Goal: Information Seeking & Learning: Learn about a topic

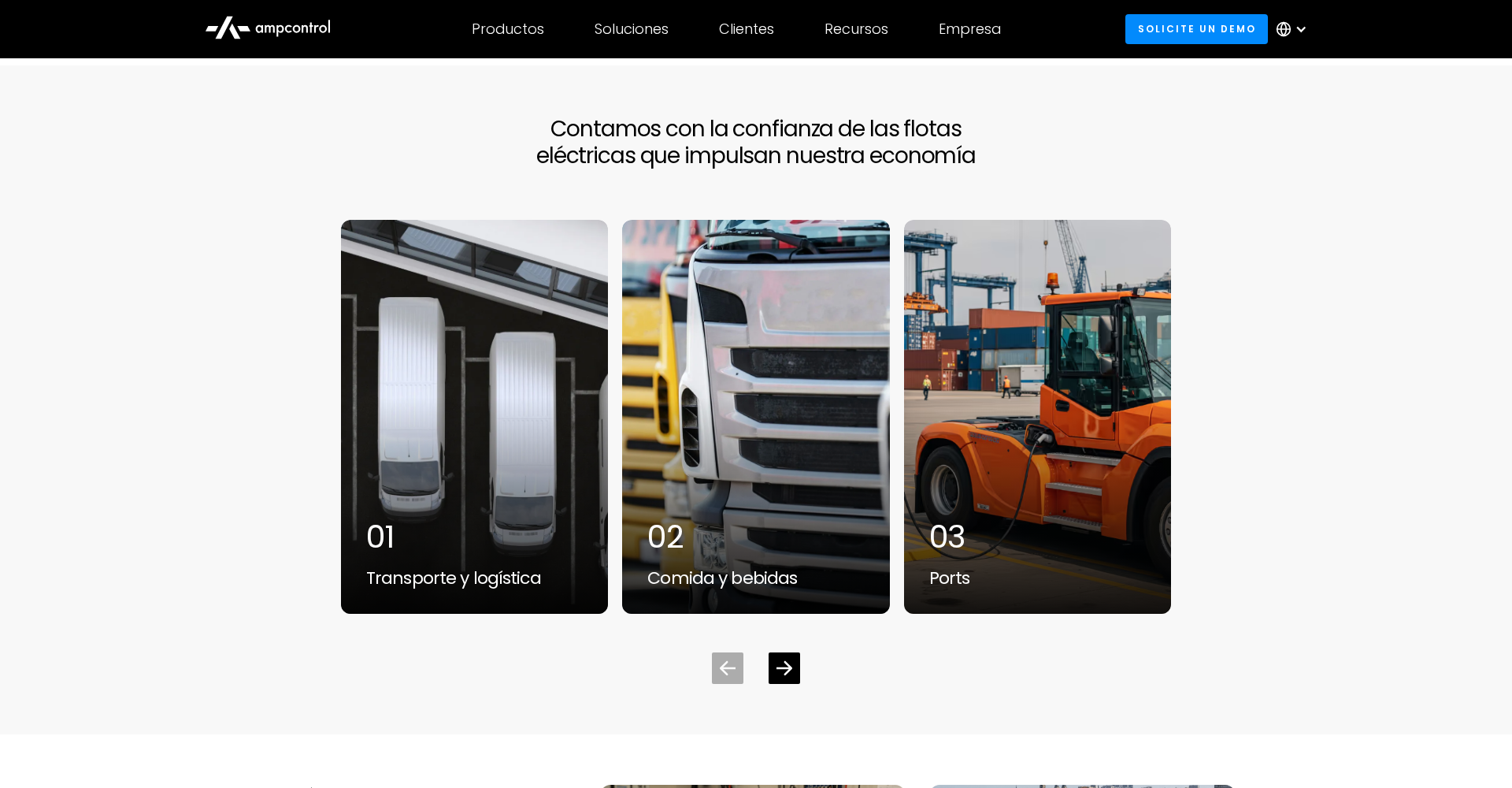
scroll to position [4176, 0]
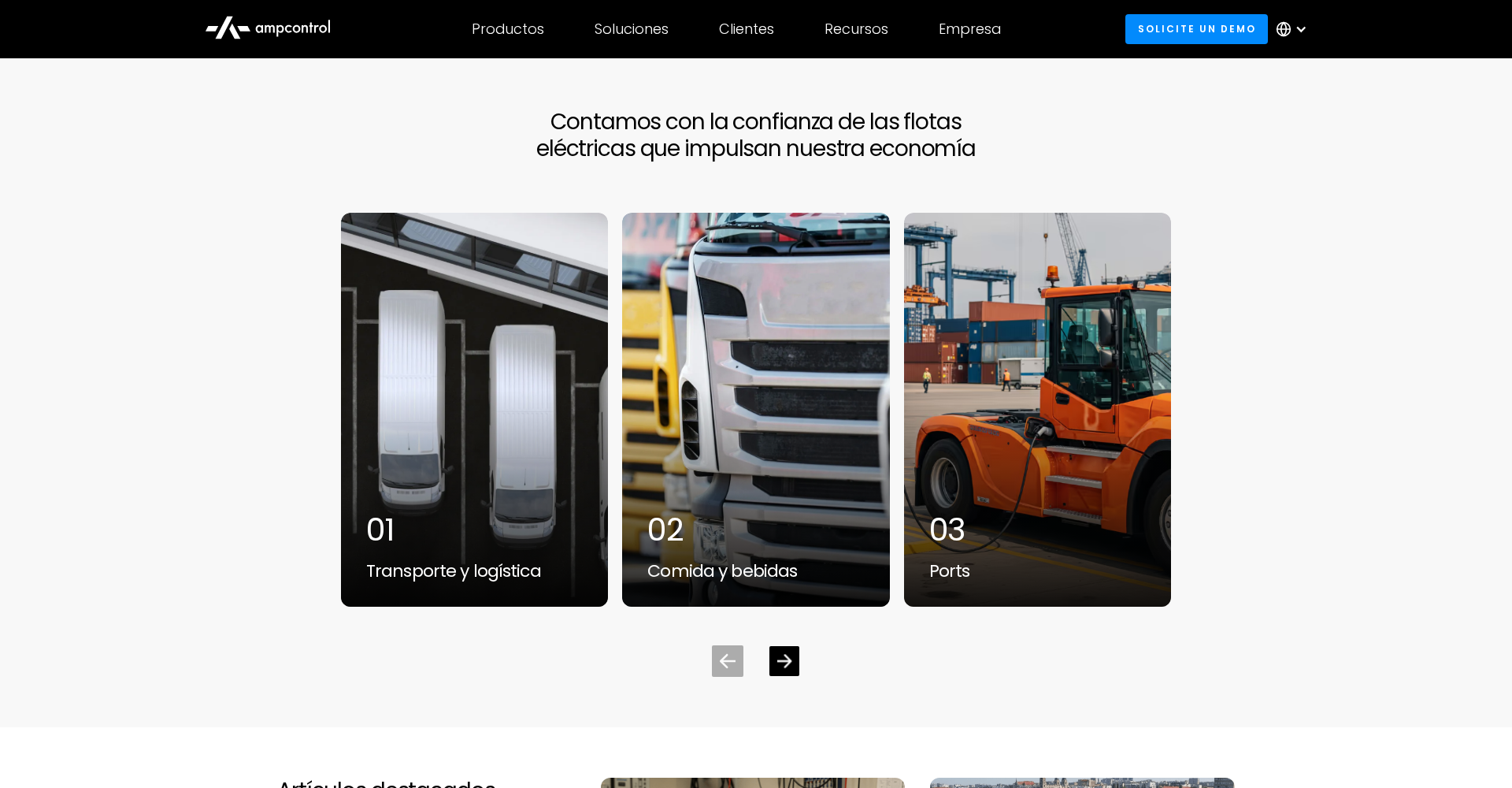
click at [789, 655] on icon "Next slide" at bounding box center [784, 662] width 15 height 14
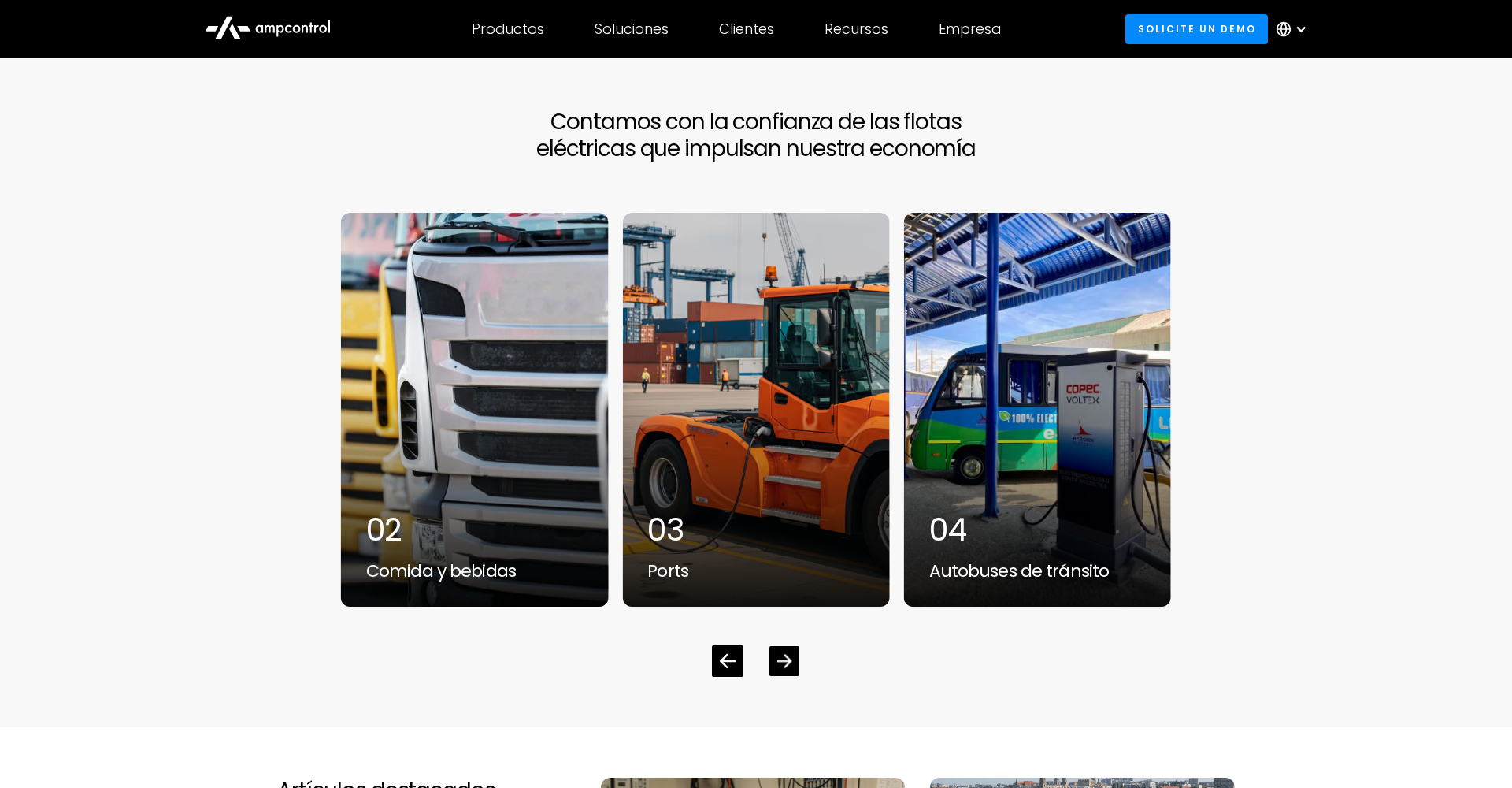
click at [789, 655] on icon "Next slide" at bounding box center [784, 662] width 15 height 14
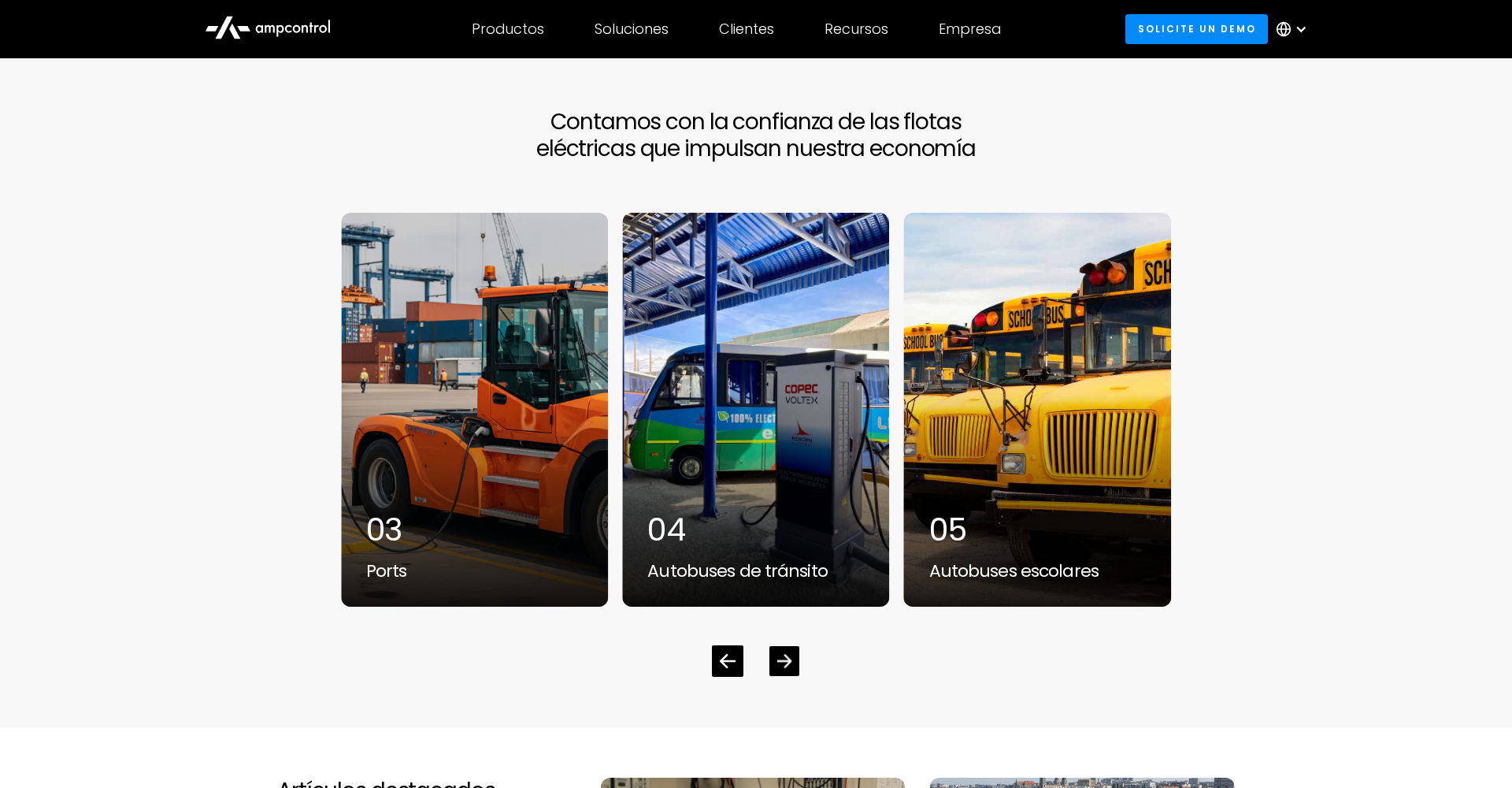
click at [789, 655] on icon "Next slide" at bounding box center [784, 662] width 15 height 14
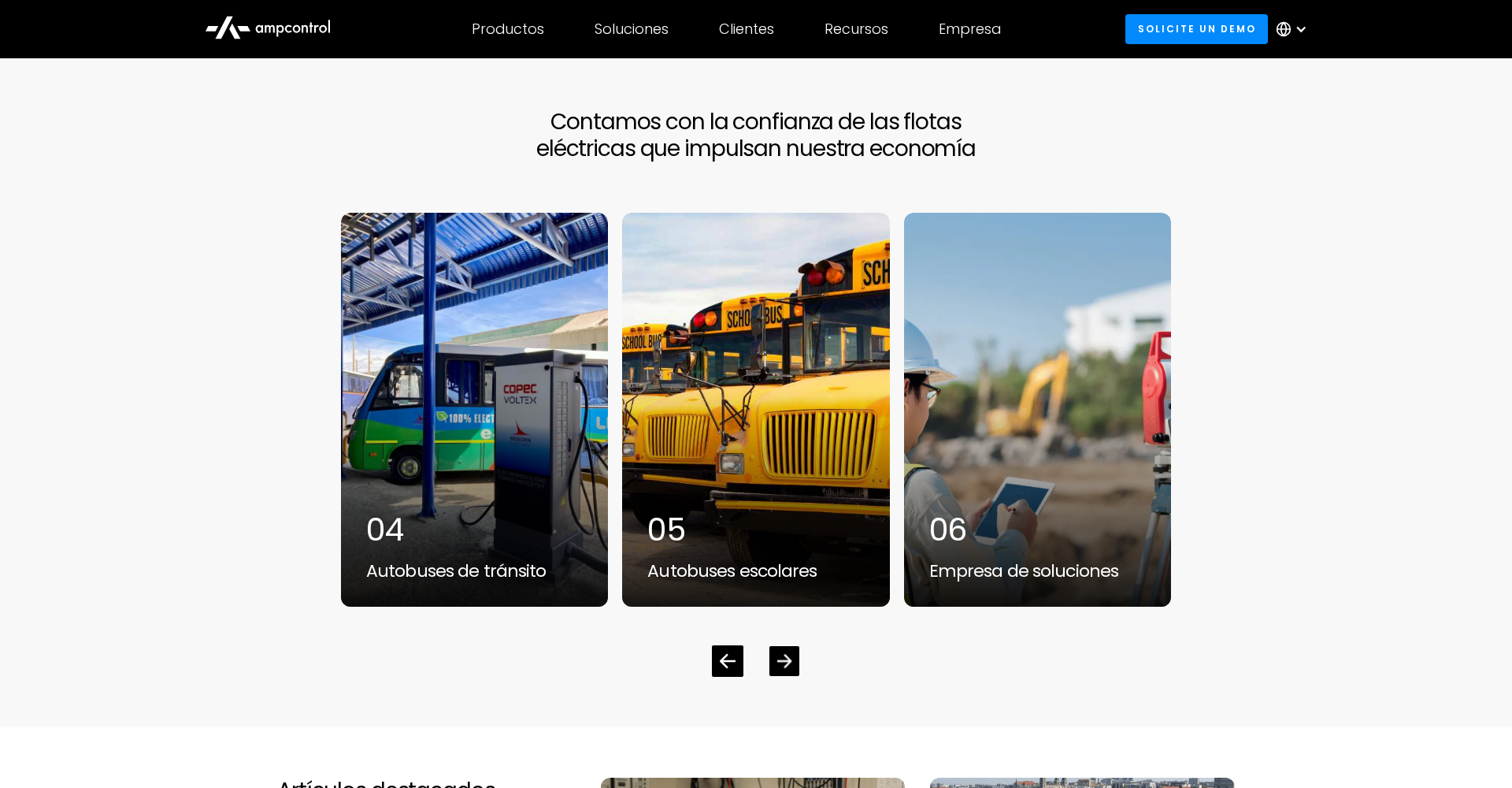
click at [789, 655] on icon "Next slide" at bounding box center [784, 662] width 15 height 14
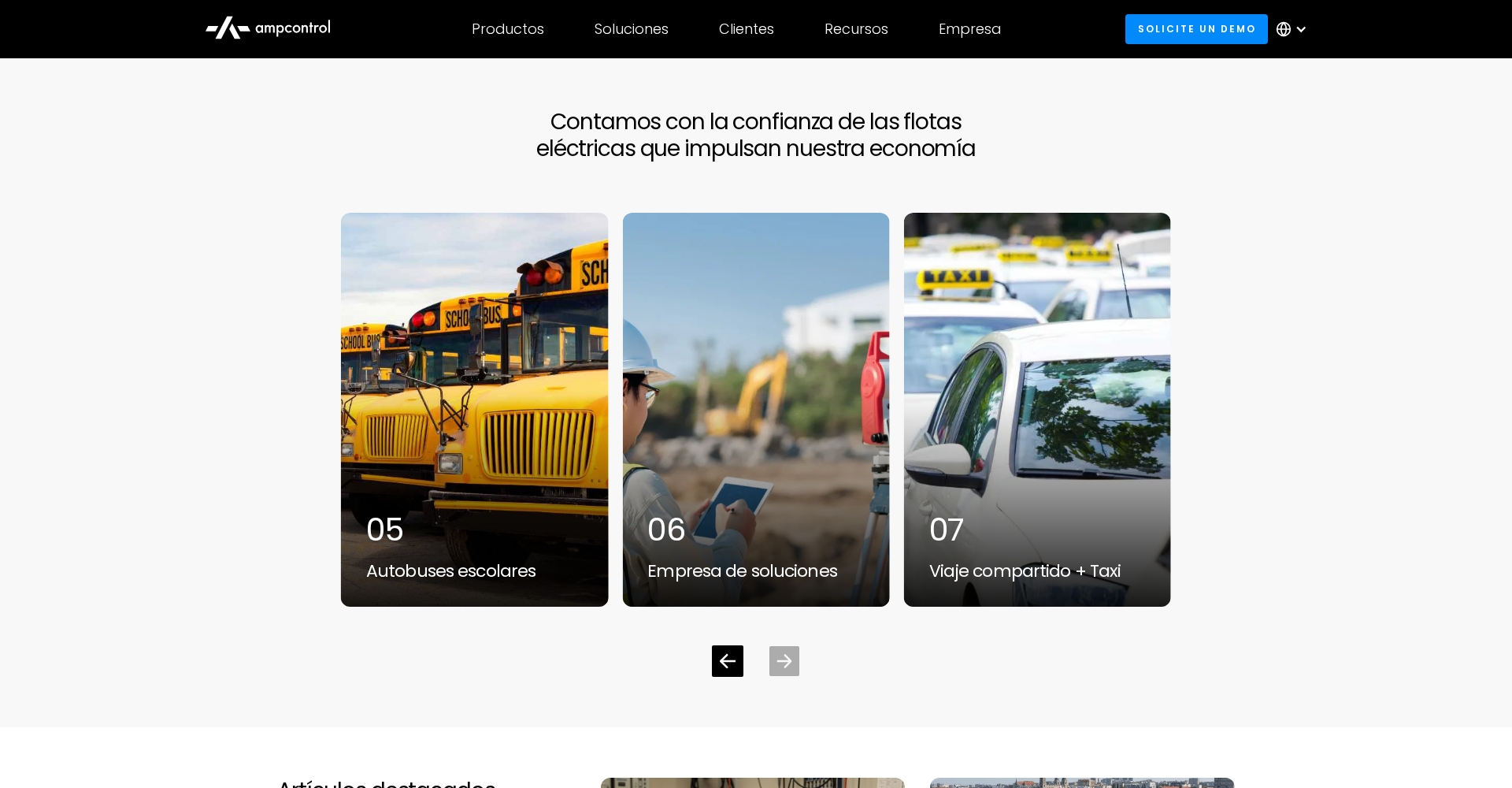
click at [789, 655] on icon "Next slide" at bounding box center [784, 662] width 15 height 14
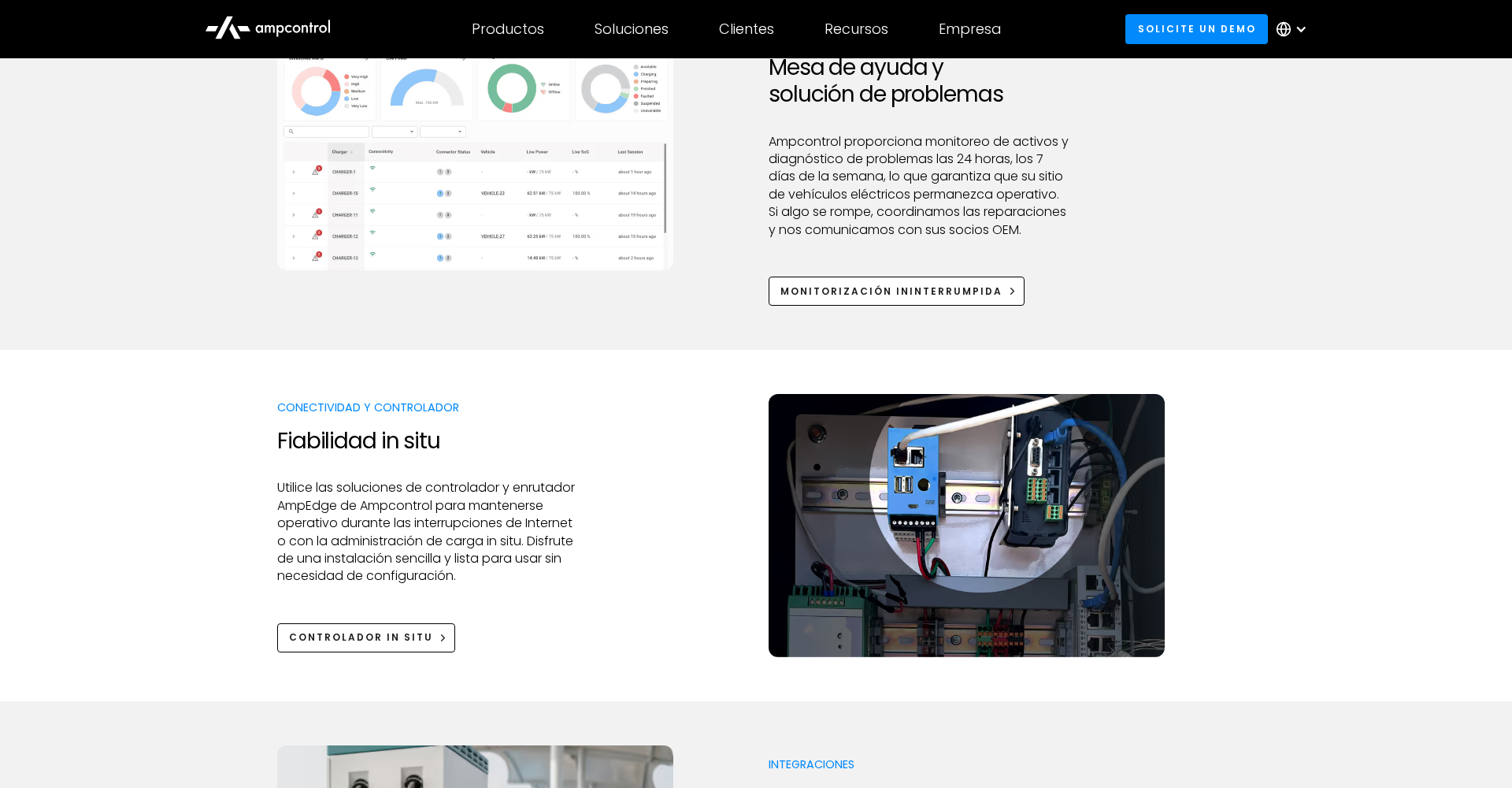
scroll to position [1551, 0]
click at [1296, 28] on div at bounding box center [1301, 29] width 13 height 13
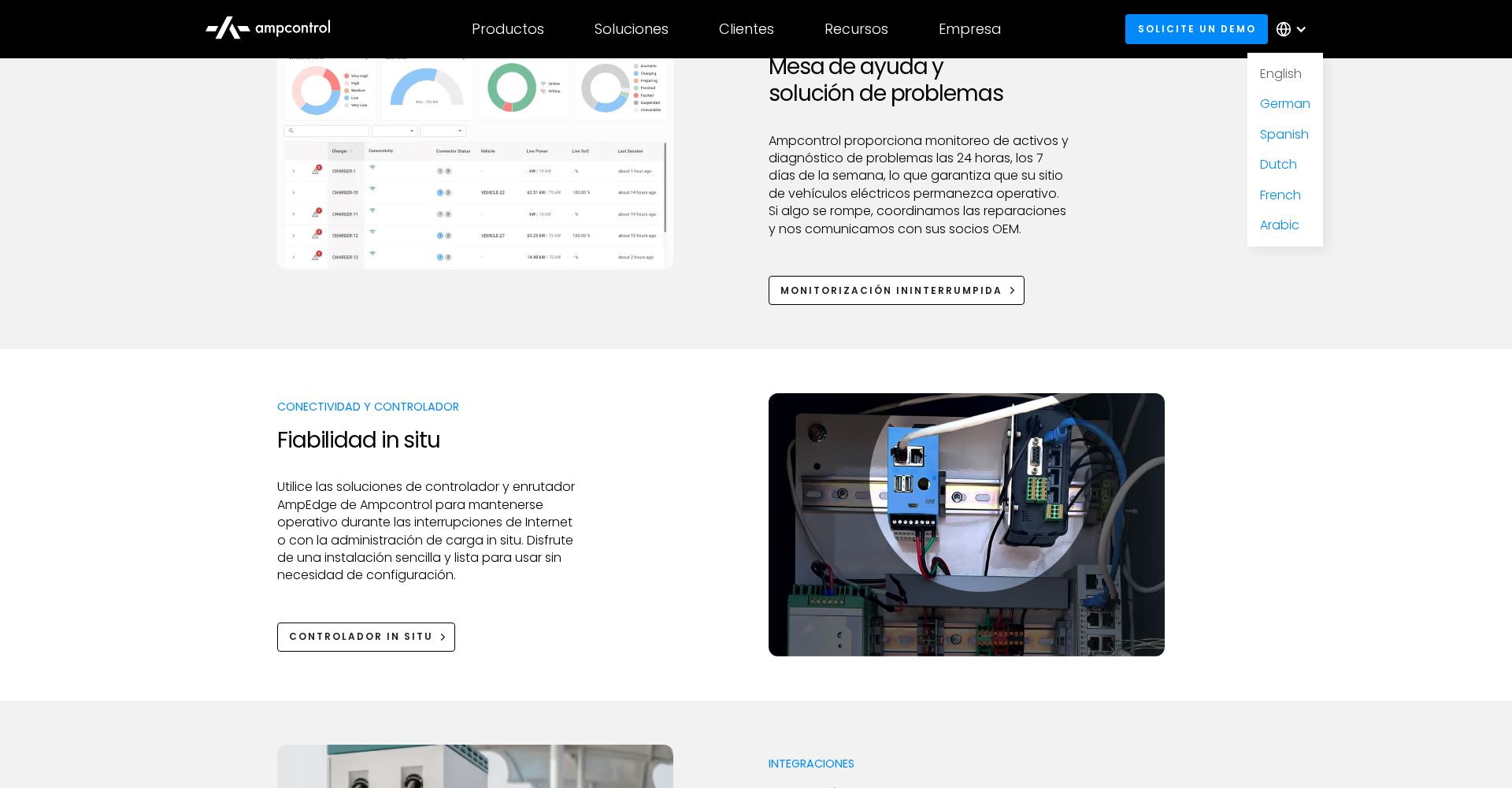
click at [1284, 69] on link "English" at bounding box center [1280, 74] width 42 height 18
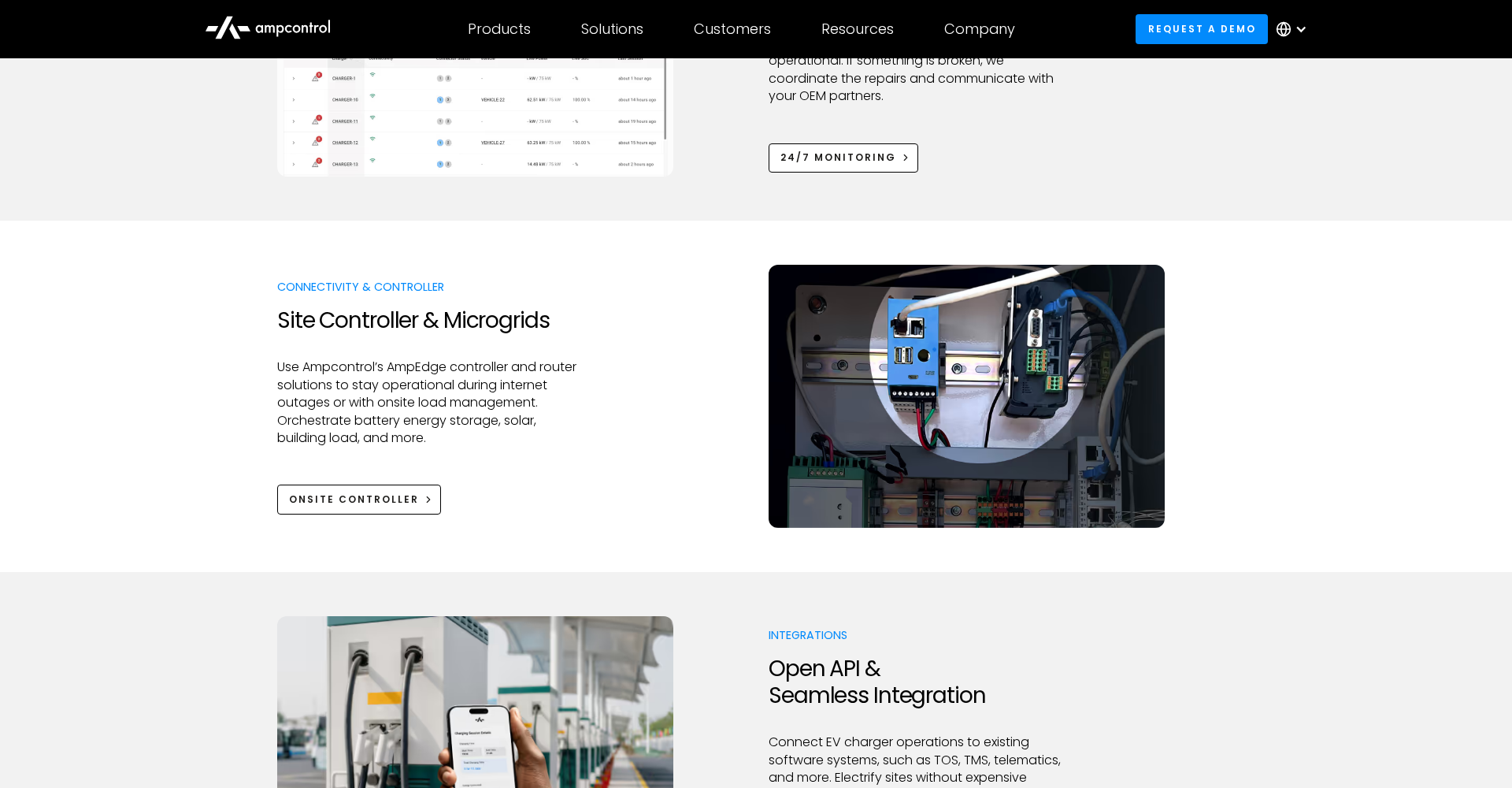
scroll to position [1607, 0]
click at [358, 497] on div "Onsite Controller" at bounding box center [354, 499] width 130 height 15
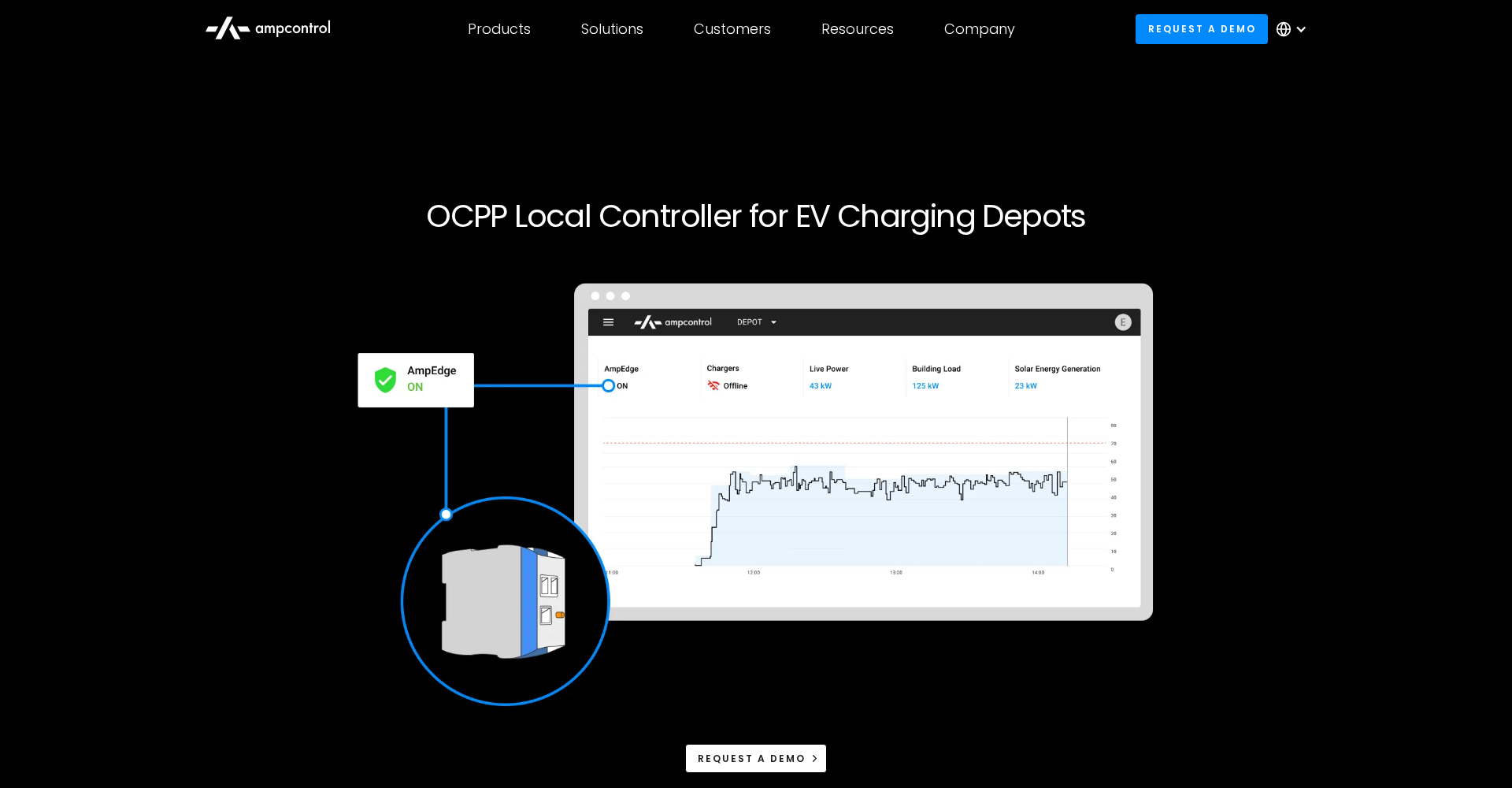
click at [1301, 29] on div at bounding box center [1301, 29] width 13 height 13
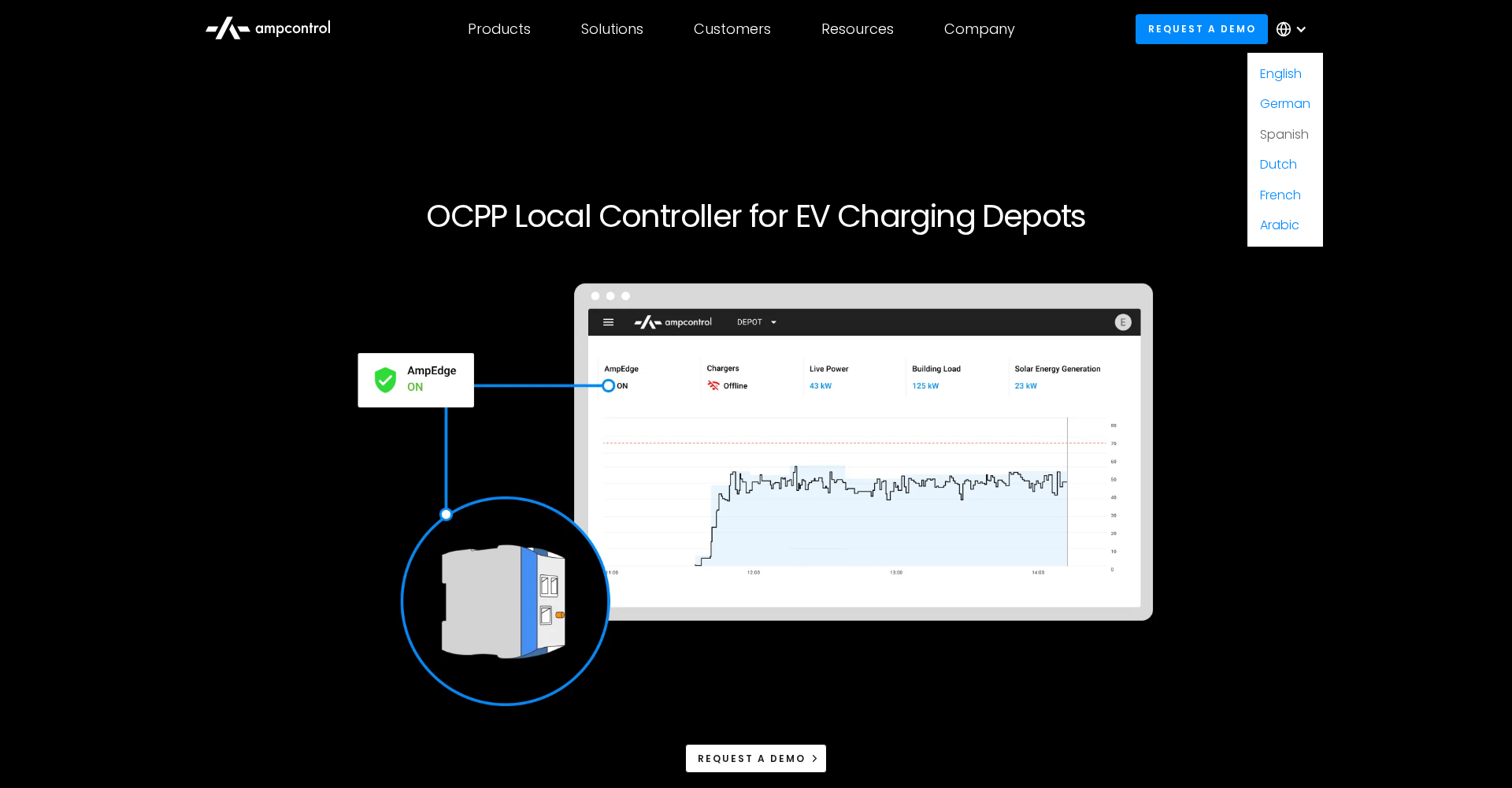
click at [1282, 129] on link "Spanish" at bounding box center [1284, 134] width 48 height 18
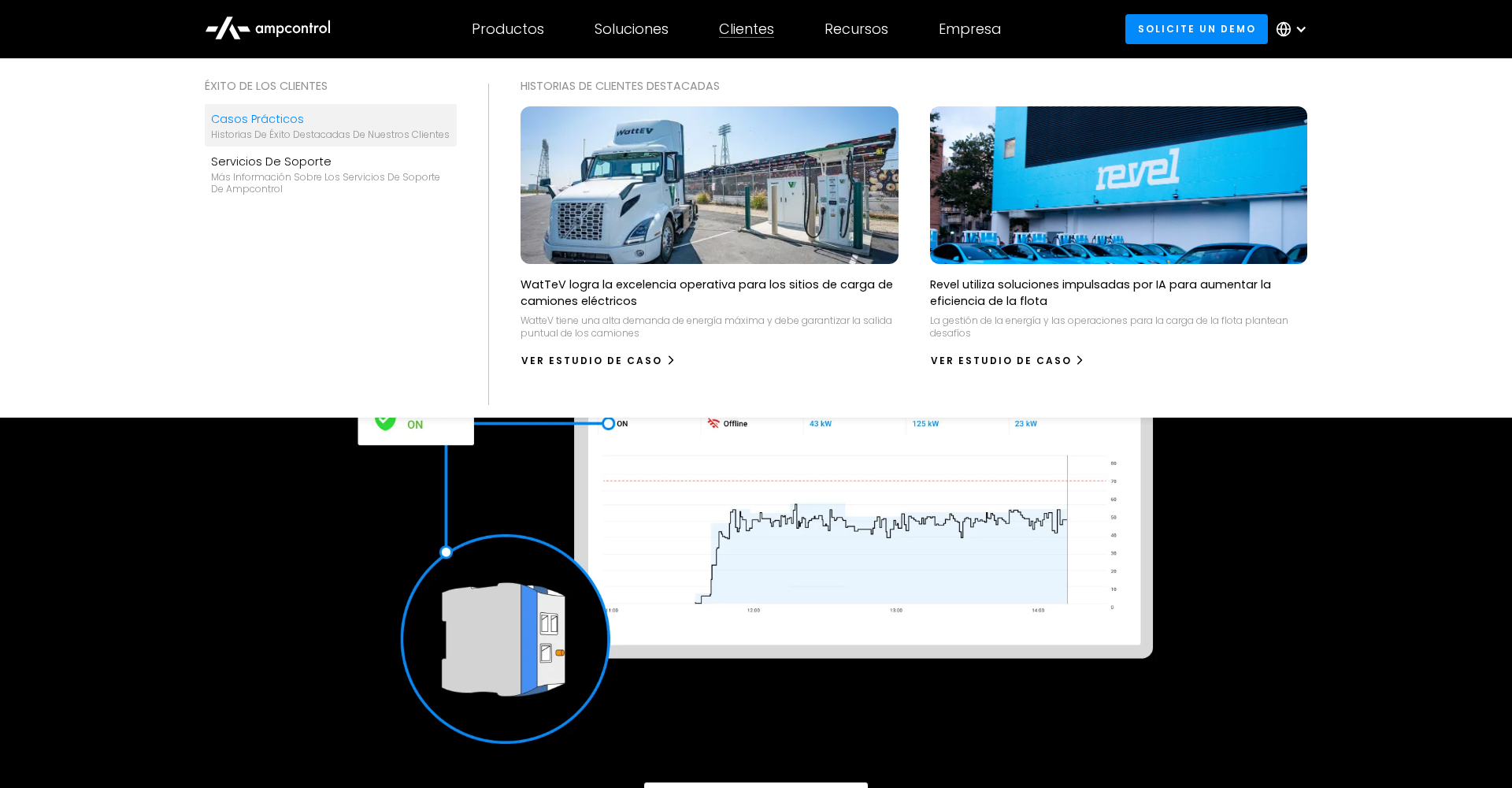
click at [289, 117] on div "Casos prácticos" at bounding box center [331, 119] width 239 height 17
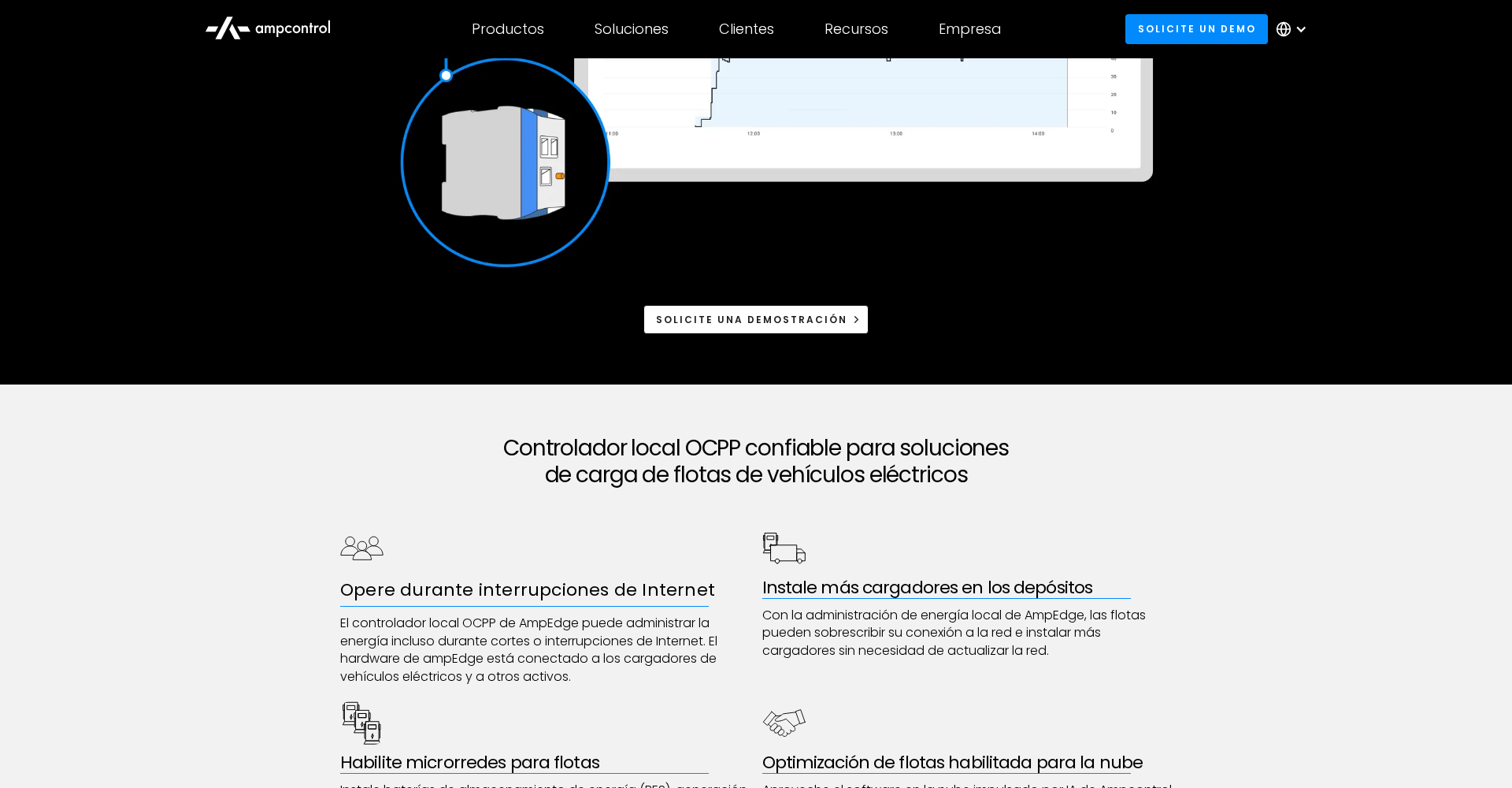
scroll to position [454, 0]
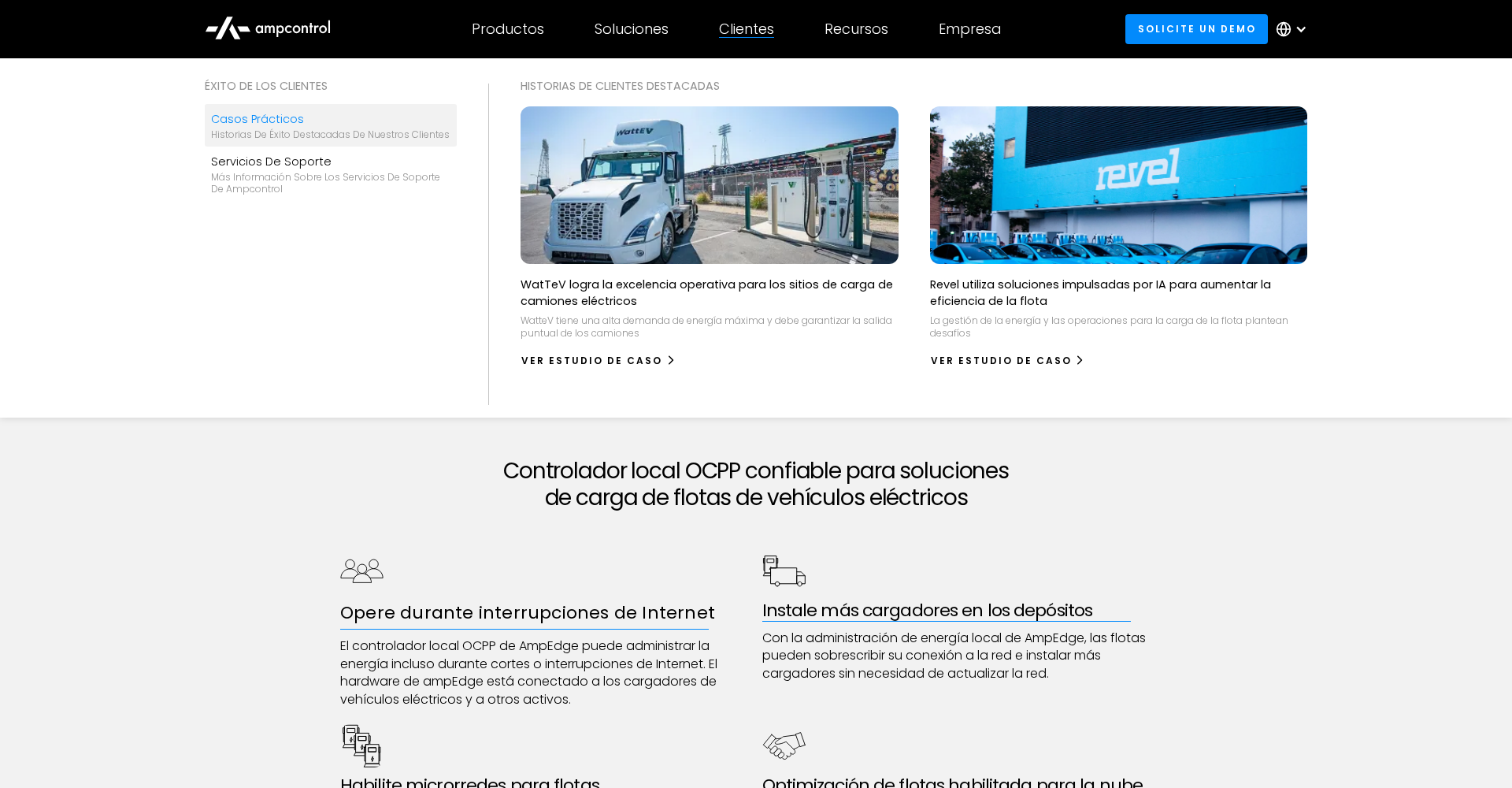
click at [283, 120] on div "Casos prácticos" at bounding box center [331, 119] width 239 height 17
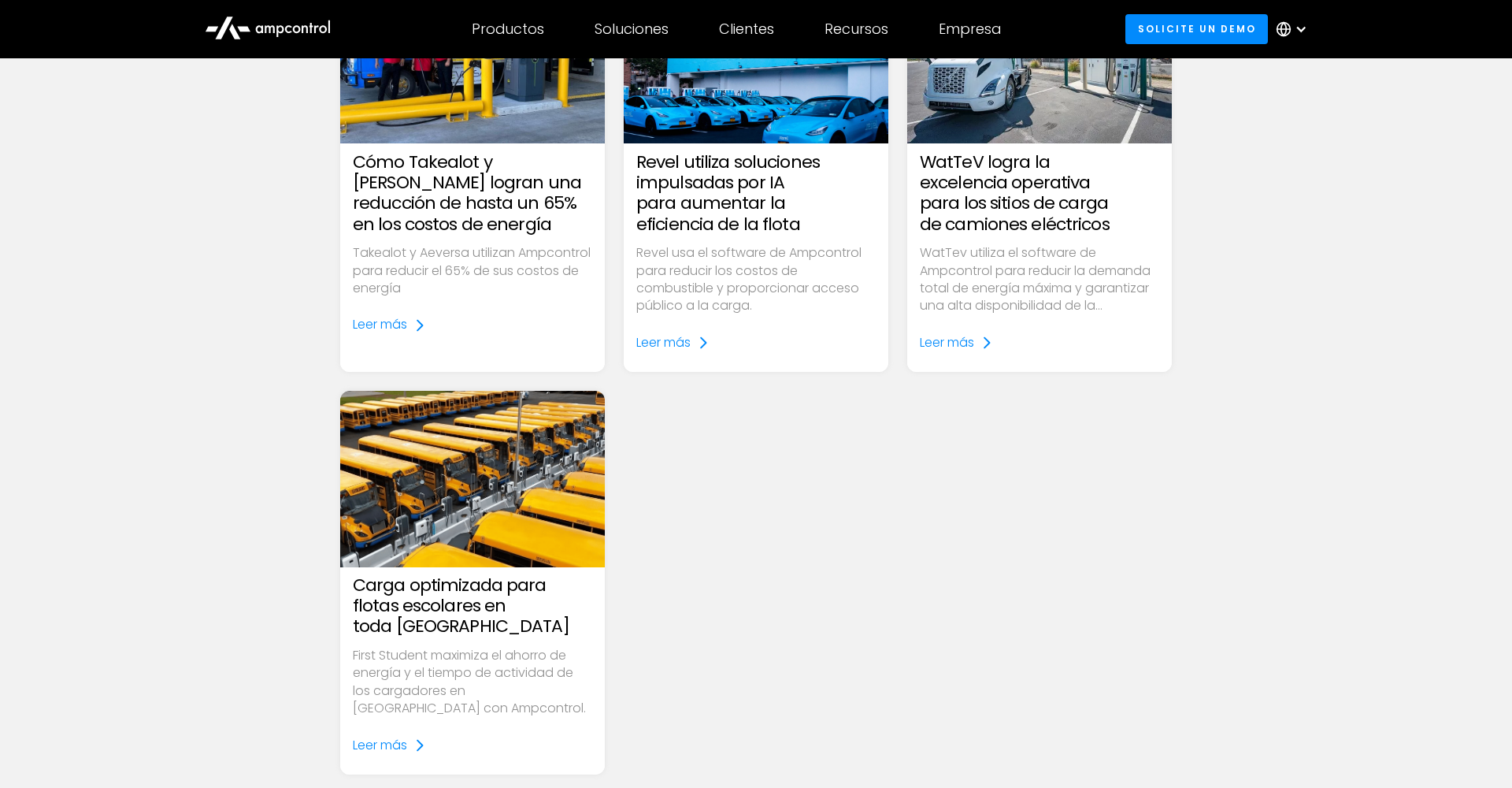
scroll to position [714, 0]
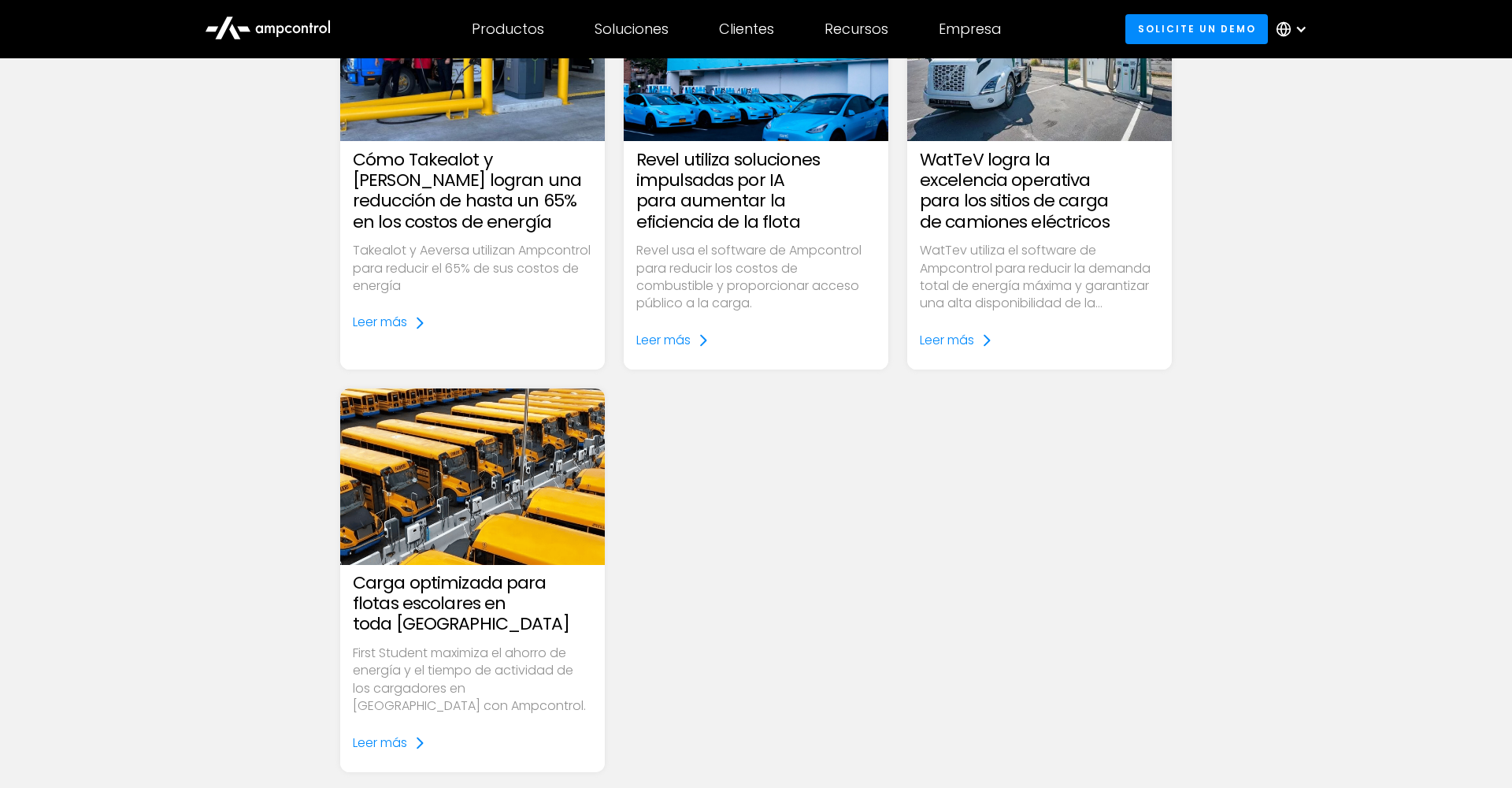
click at [499, 490] on img at bounding box center [471, 476] width 304 height 203
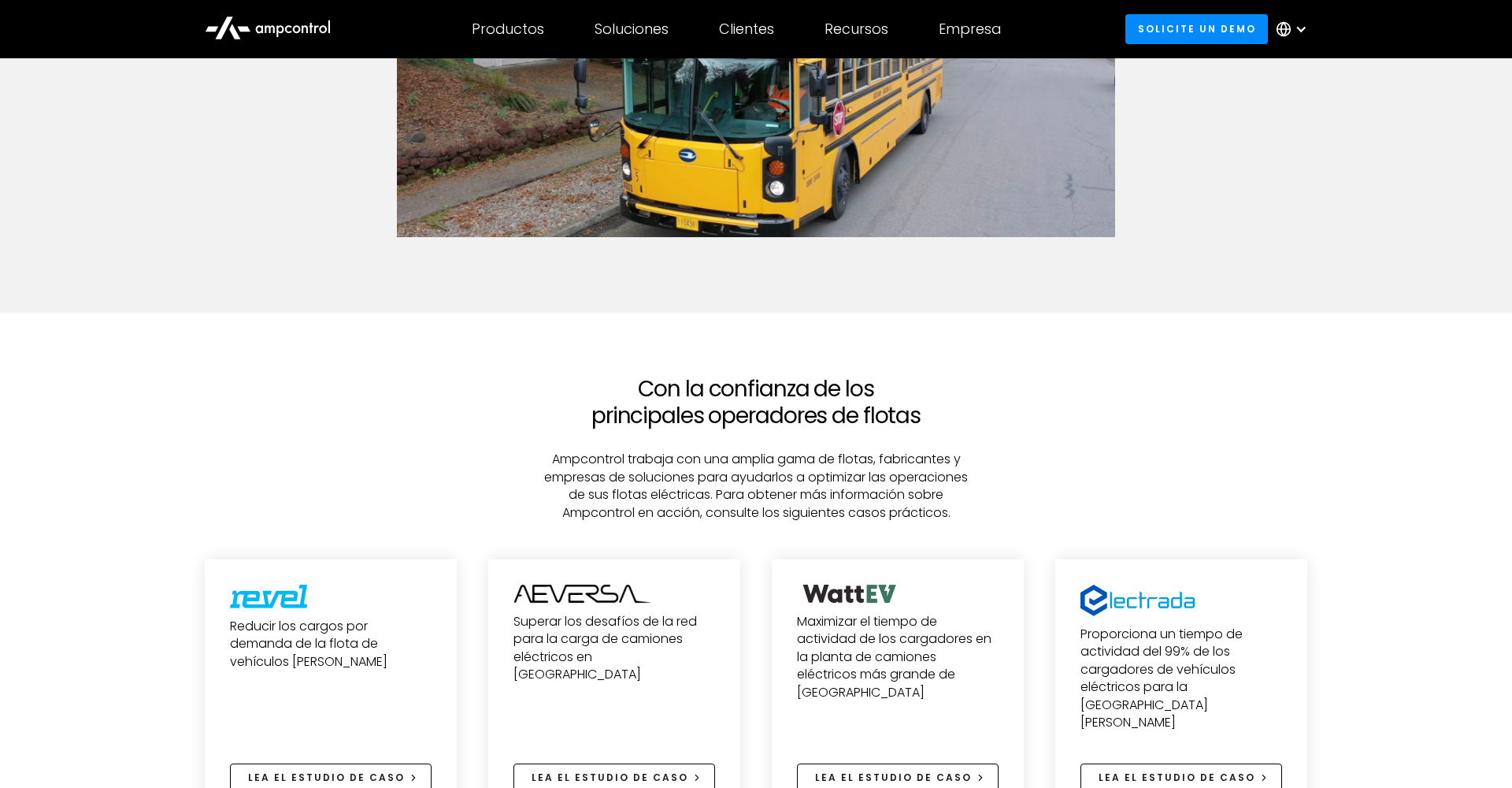
scroll to position [2984, 0]
